Goal: Task Accomplishment & Management: Manage account settings

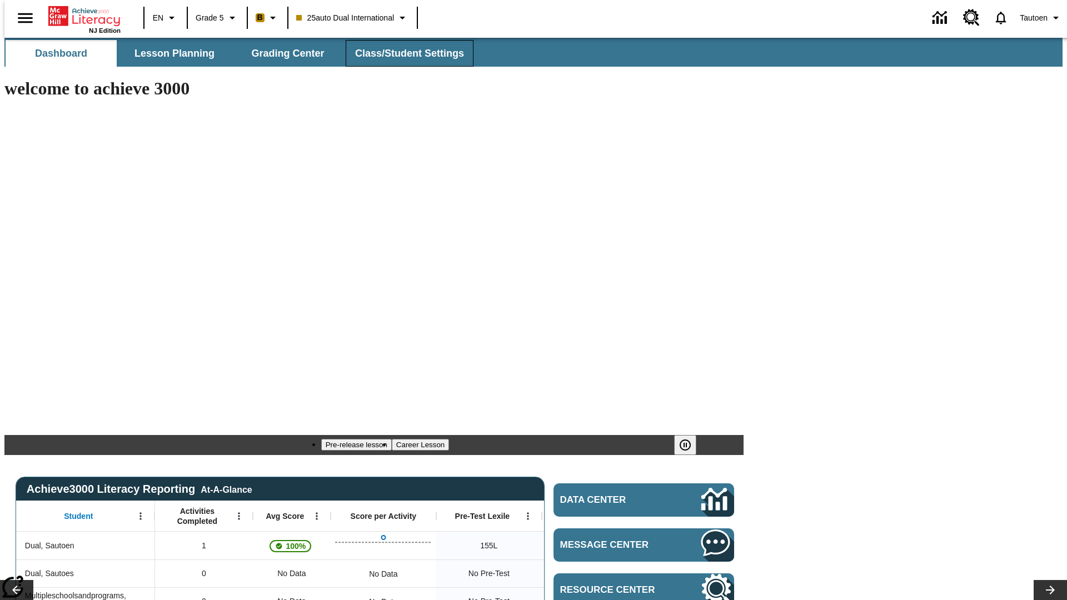
click at [404, 53] on span "Class/Student Settings" at bounding box center [409, 53] width 109 height 13
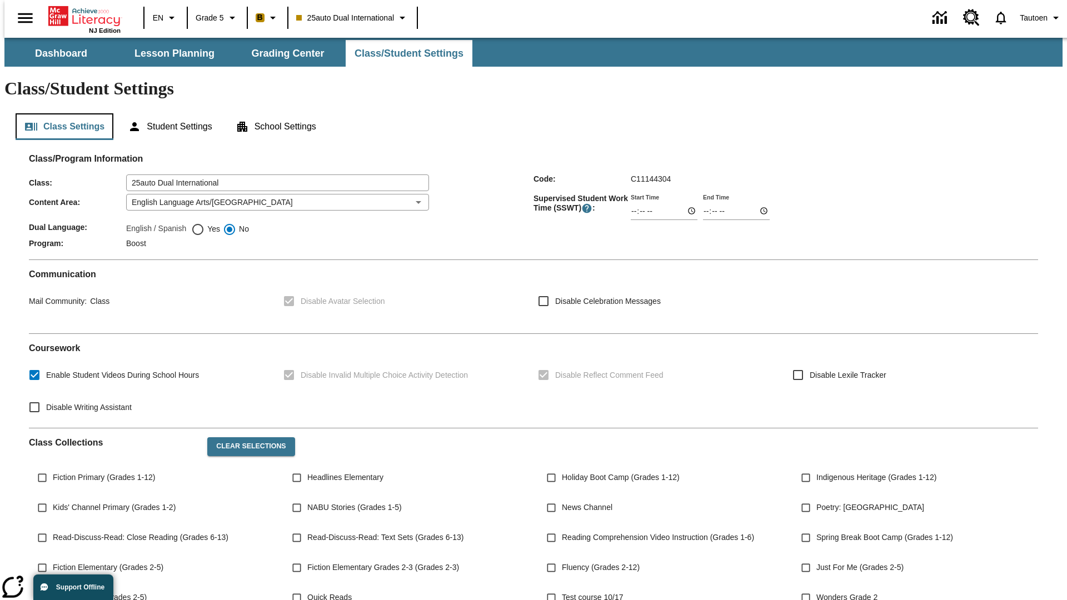
click at [60, 113] on button "Class Settings" at bounding box center [65, 126] width 98 height 27
click at [206, 223] on span "Yes" at bounding box center [213, 229] width 16 height 12
click at [205, 223] on input "Yes" at bounding box center [197, 229] width 13 height 13
radio input "true"
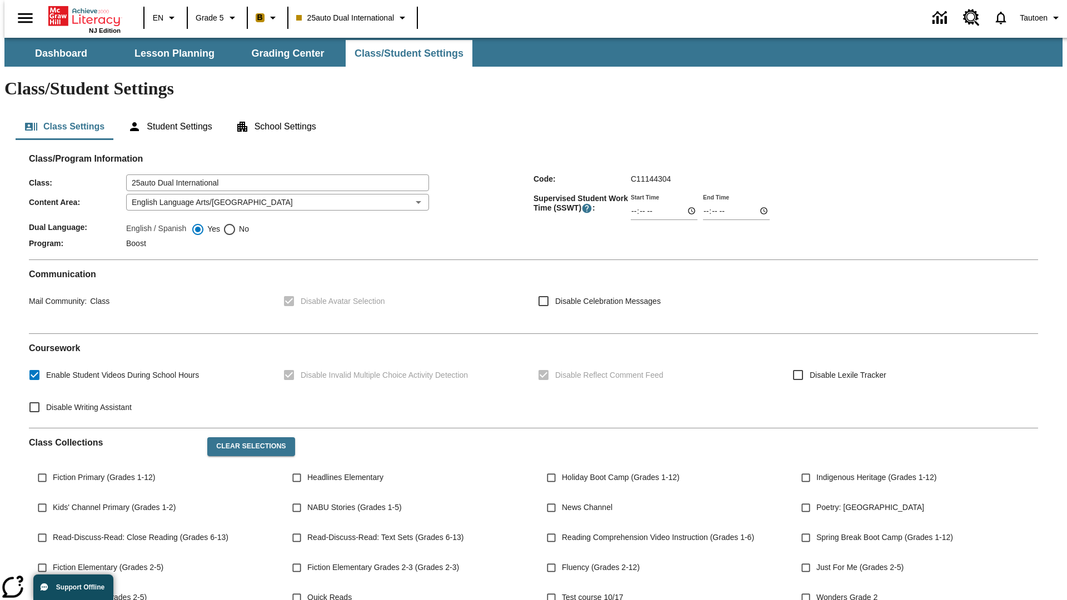
scroll to position [163, 0]
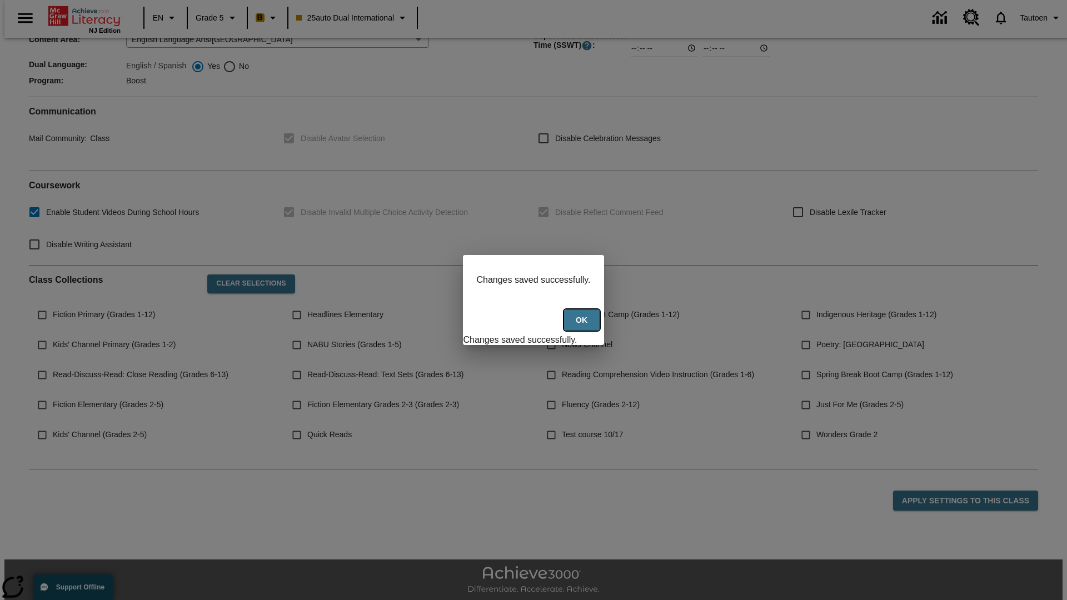
click at [583, 326] on button "Ok" at bounding box center [582, 321] width 36 height 22
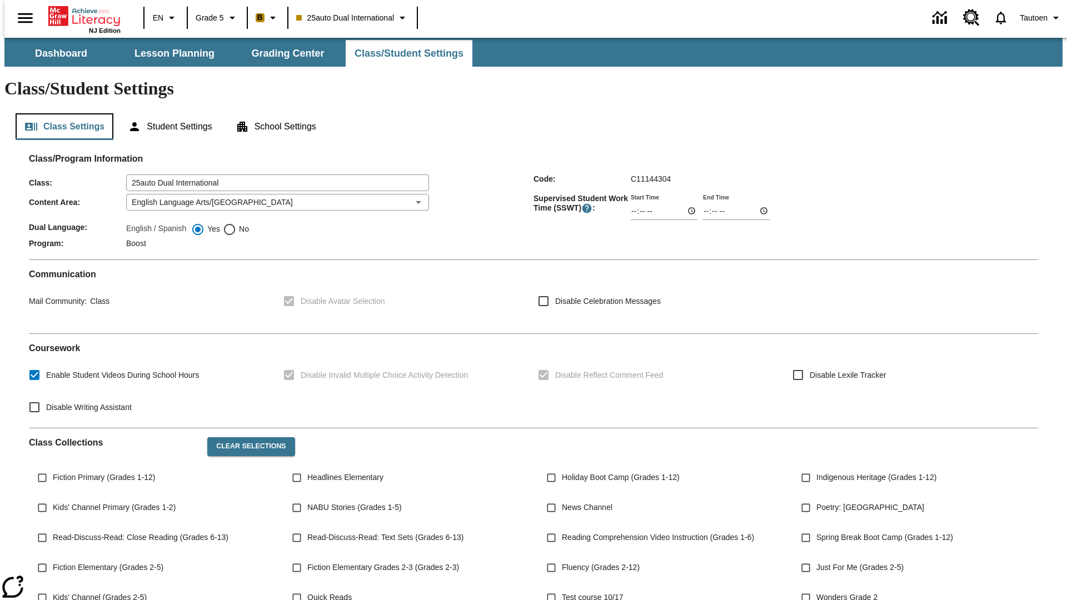
click at [60, 113] on button "Class Settings" at bounding box center [65, 126] width 98 height 27
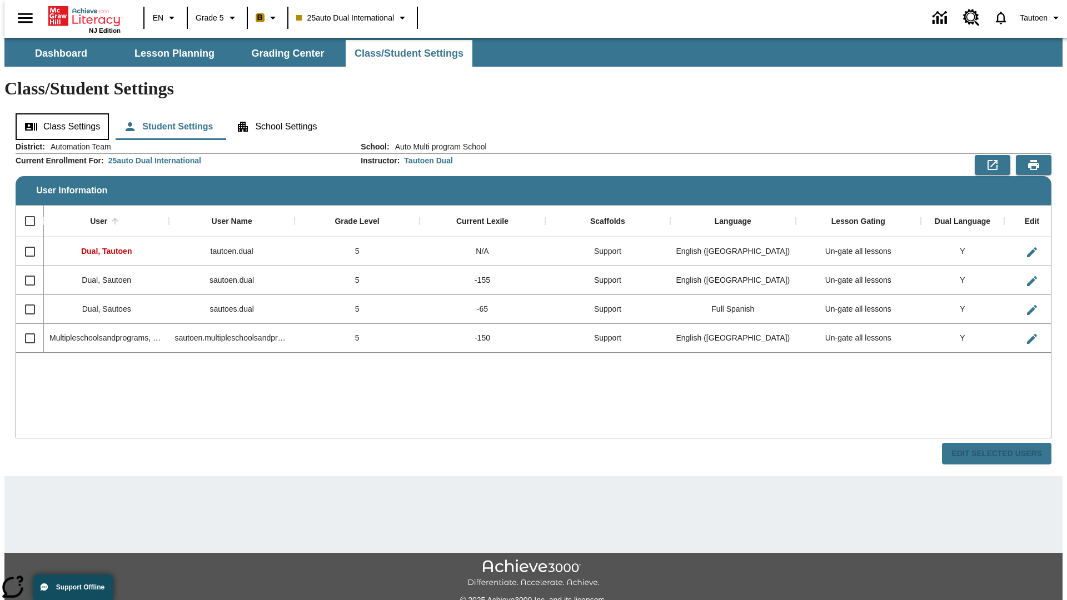
click at [58, 113] on button "Class Settings" at bounding box center [62, 126] width 93 height 27
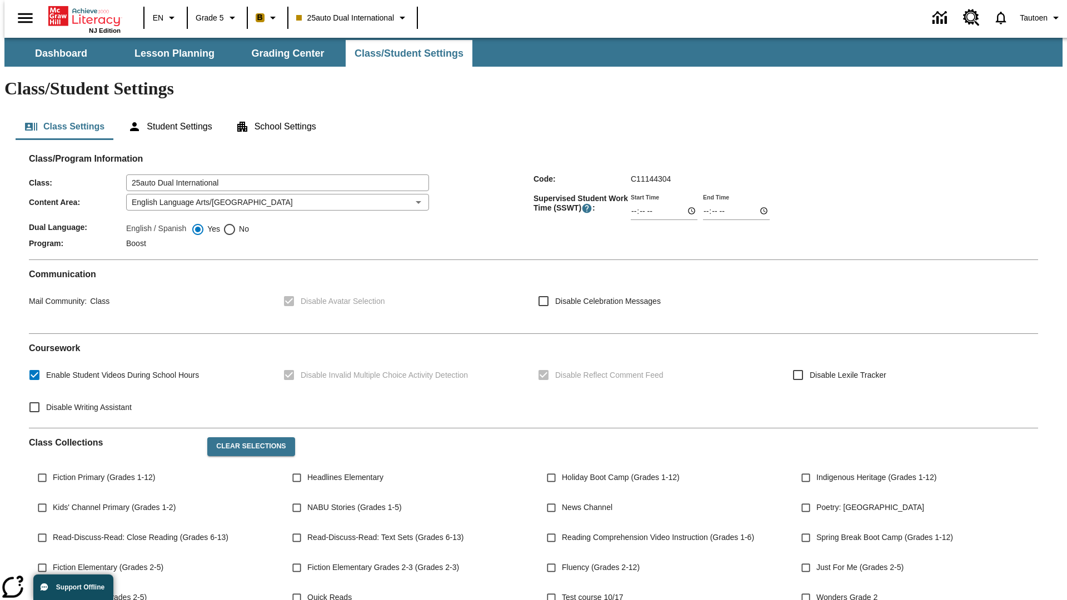
click at [236, 223] on span "No" at bounding box center [242, 229] width 13 height 12
click at [236, 223] on input "No" at bounding box center [229, 229] width 13 height 13
radio input "true"
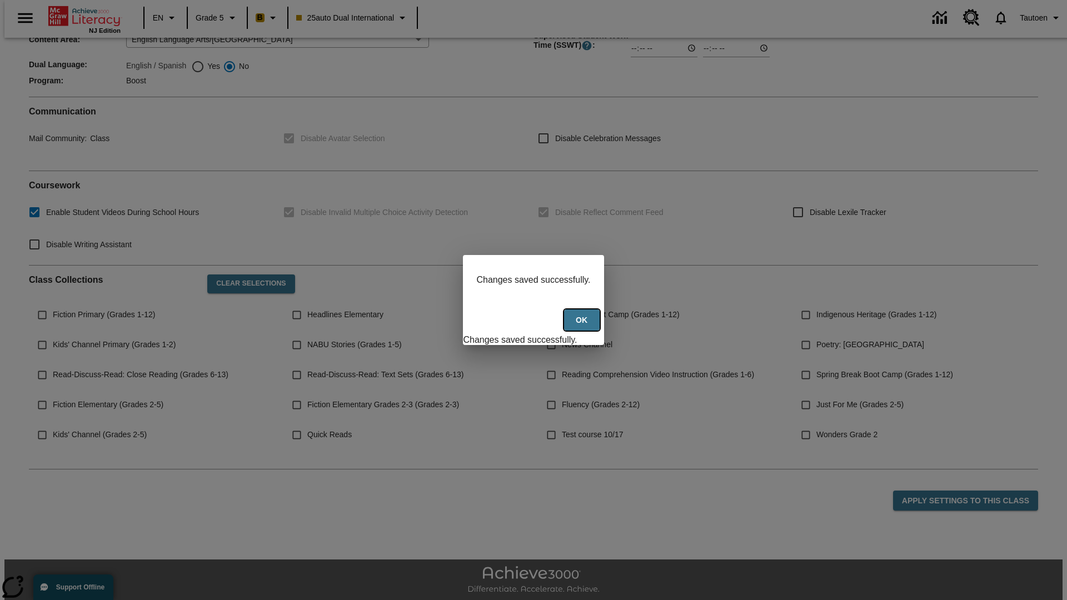
click at [583, 326] on button "Ok" at bounding box center [582, 321] width 36 height 22
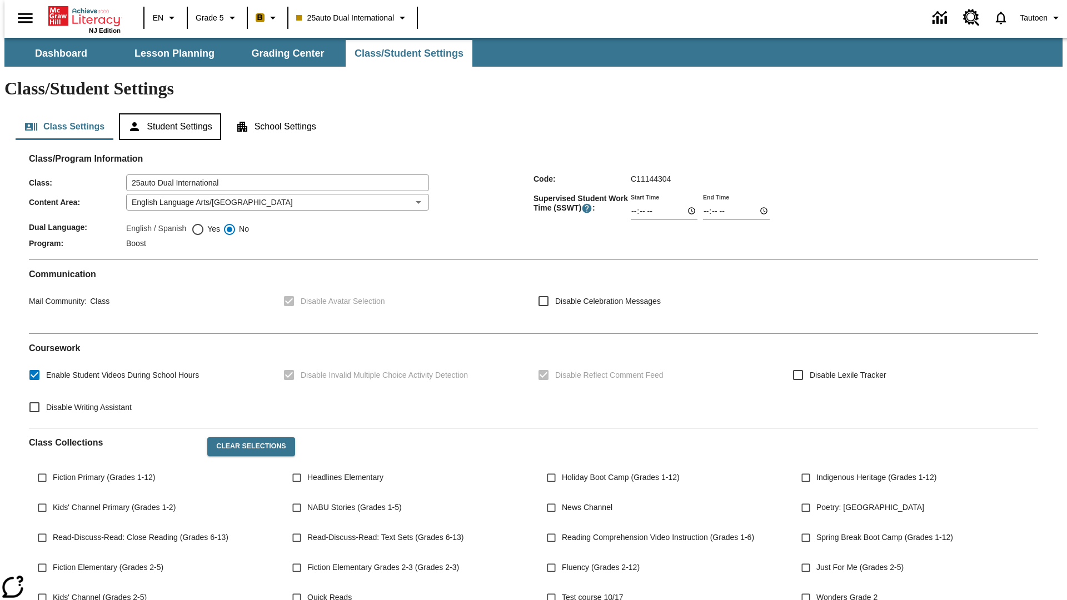
click at [167, 113] on button "Student Settings" at bounding box center [170, 126] width 102 height 27
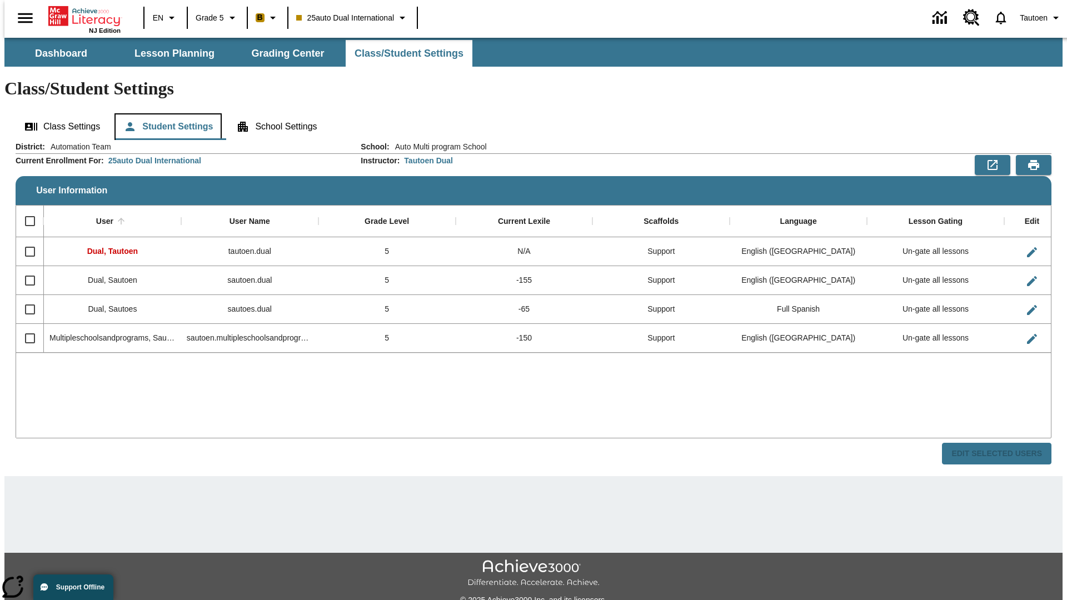
scroll to position [24, 0]
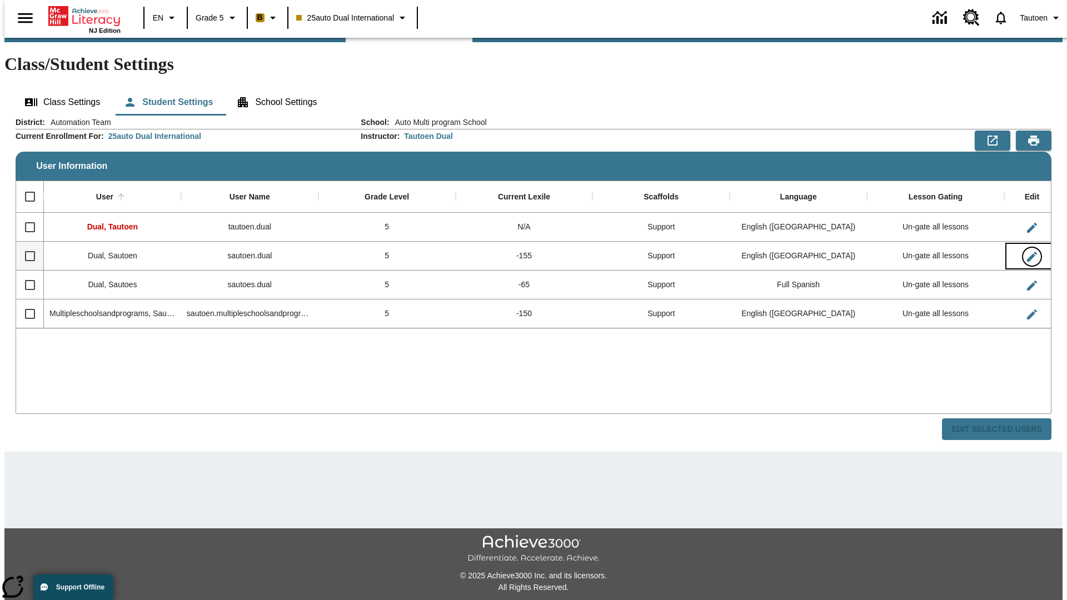
click at [1027, 252] on icon "Edit User" at bounding box center [1032, 257] width 10 height 10
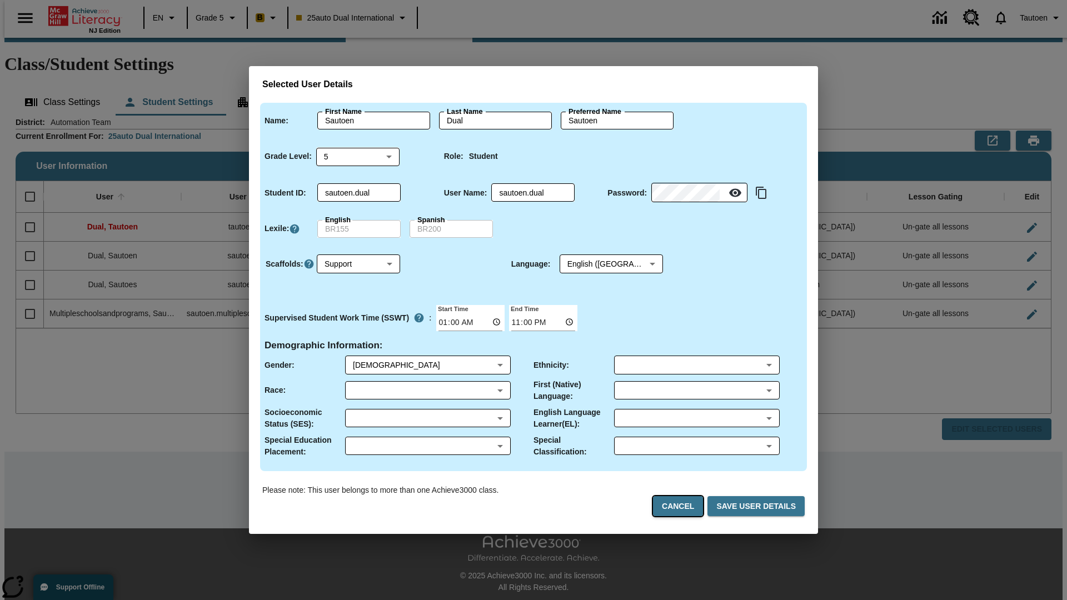
click at [683, 506] on button "Cancel" at bounding box center [678, 506] width 50 height 21
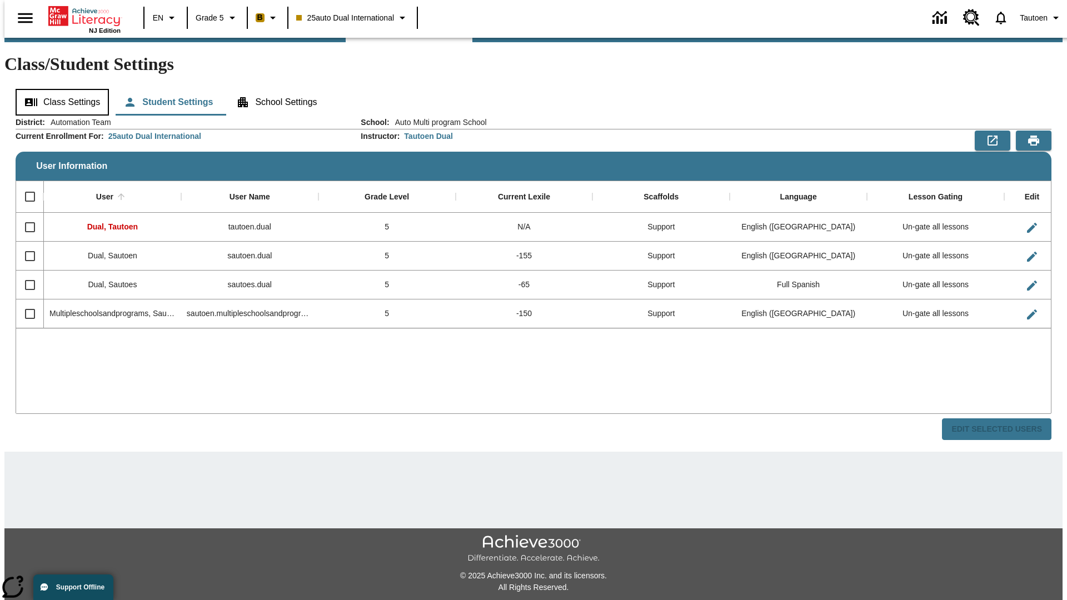
click at [58, 89] on button "Class Settings" at bounding box center [62, 102] width 93 height 27
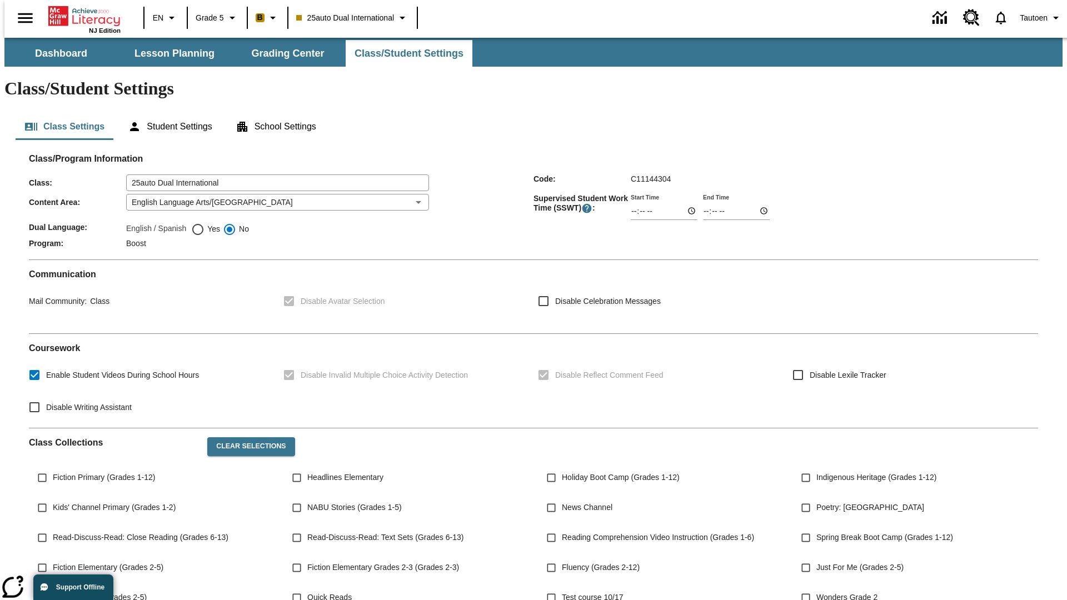
click at [206, 223] on span "Yes" at bounding box center [213, 229] width 16 height 12
click at [205, 223] on input "Yes" at bounding box center [197, 229] width 13 height 13
radio input "true"
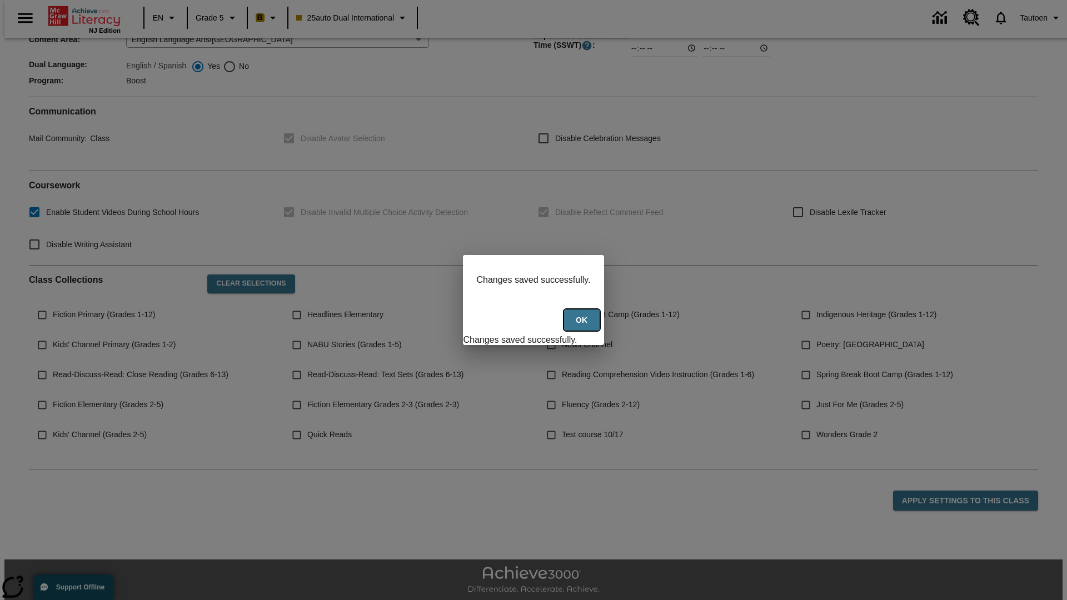
click at [583, 326] on button "Ok" at bounding box center [582, 321] width 36 height 22
